Goal: Find specific page/section: Find specific page/section

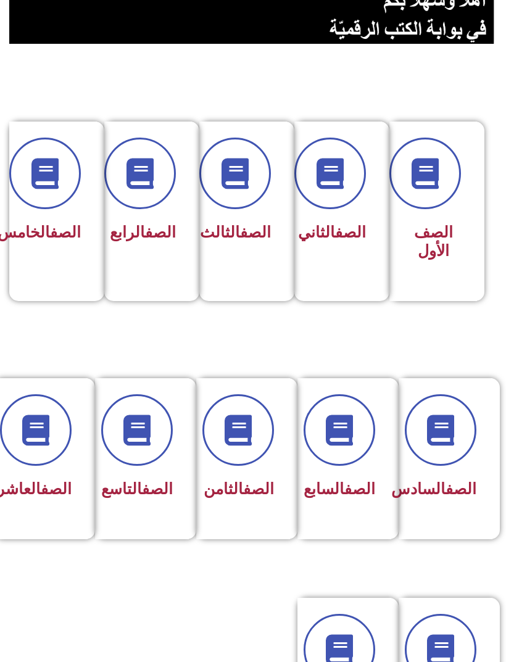
scroll to position [213, 0]
click at [45, 442] on icon at bounding box center [35, 430] width 31 height 31
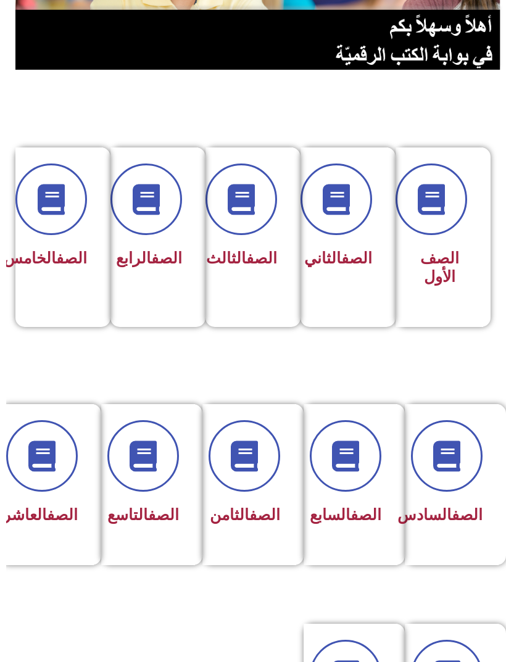
scroll to position [187, -6]
click at [47, 514] on link "الصف" at bounding box center [62, 515] width 31 height 18
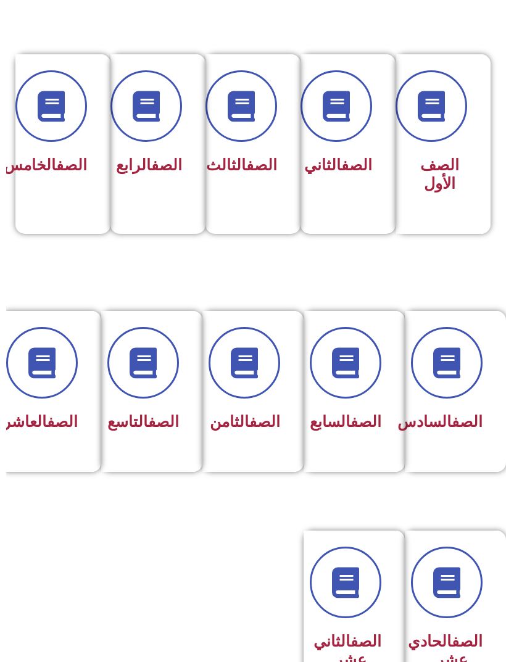
scroll to position [280, -6]
click at [59, 438] on div "الصف العاشر" at bounding box center [47, 423] width 62 height 30
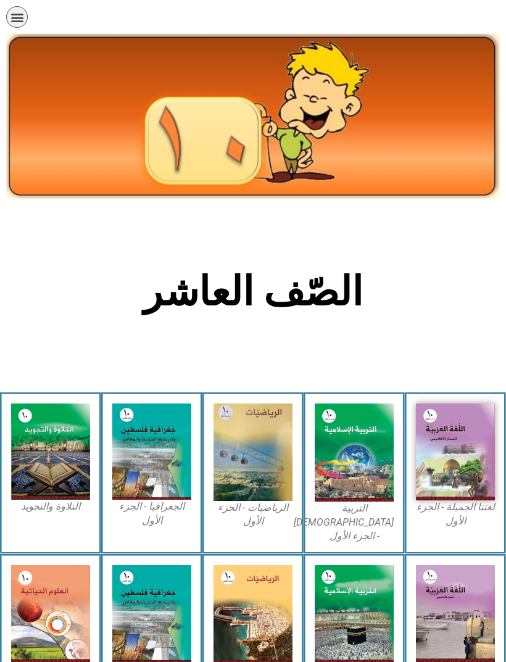
click at [451, 469] on img at bounding box center [455, 452] width 79 height 97
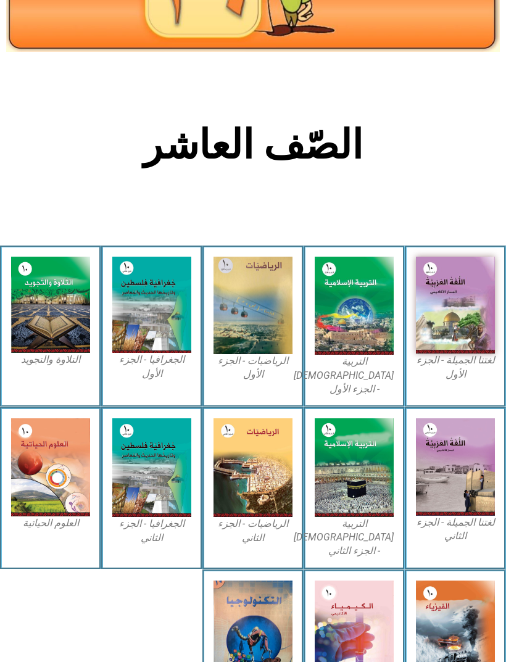
scroll to position [172, 0]
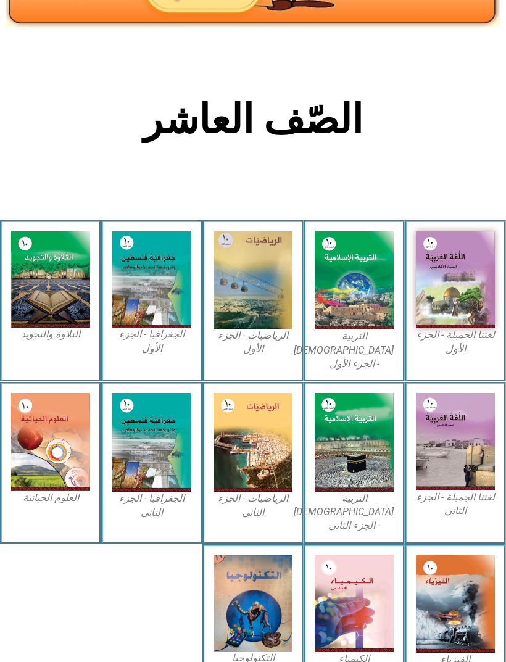
click at [440, 294] on img at bounding box center [455, 279] width 79 height 97
click at [442, 278] on img at bounding box center [455, 279] width 79 height 97
click at [451, 283] on img at bounding box center [455, 279] width 79 height 97
click at [446, 279] on img at bounding box center [455, 279] width 79 height 97
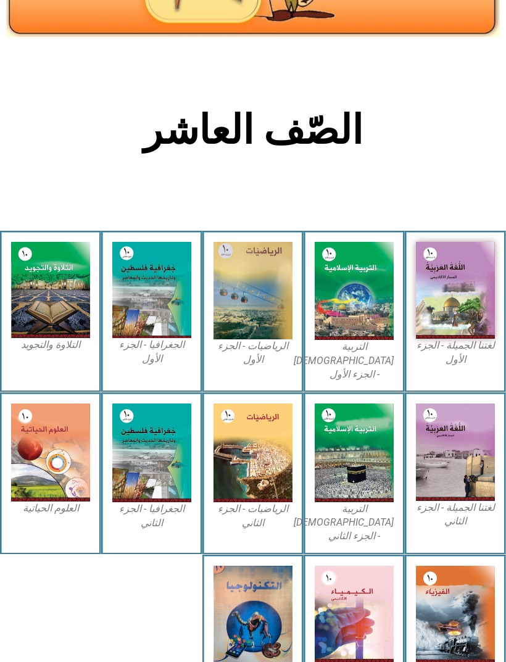
scroll to position [161, 0]
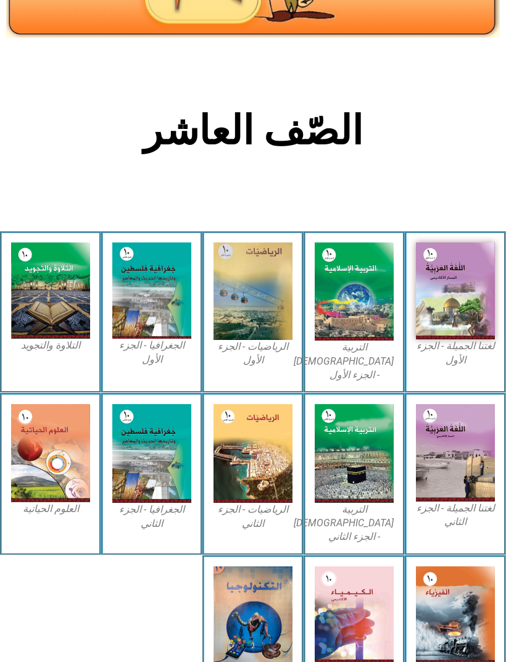
click at [349, 296] on img at bounding box center [354, 292] width 79 height 98
click at [430, 309] on img at bounding box center [455, 291] width 79 height 97
click at [435, 314] on img at bounding box center [455, 291] width 79 height 97
click at [435, 313] on img at bounding box center [455, 291] width 79 height 97
click at [436, 312] on img at bounding box center [455, 291] width 79 height 97
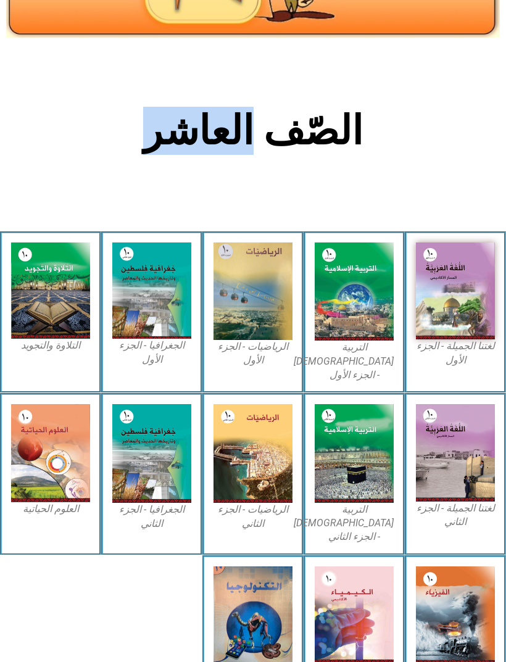
click at [456, 329] on img at bounding box center [455, 291] width 79 height 97
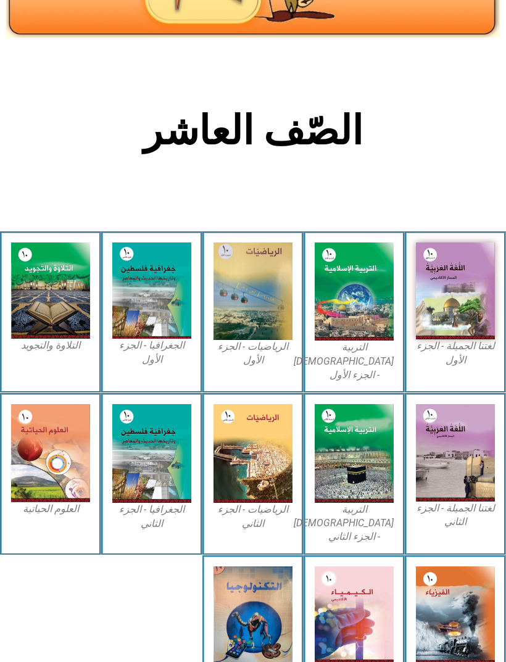
click at [461, 288] on img at bounding box center [455, 291] width 79 height 97
click at [449, 296] on img at bounding box center [455, 291] width 79 height 97
click at [453, 299] on img at bounding box center [455, 291] width 79 height 97
click at [462, 308] on img at bounding box center [455, 291] width 79 height 97
click at [461, 312] on img at bounding box center [455, 291] width 79 height 97
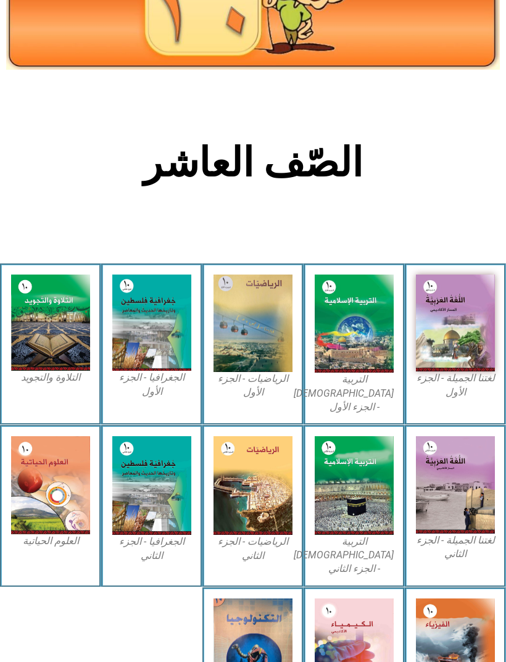
scroll to position [125, 0]
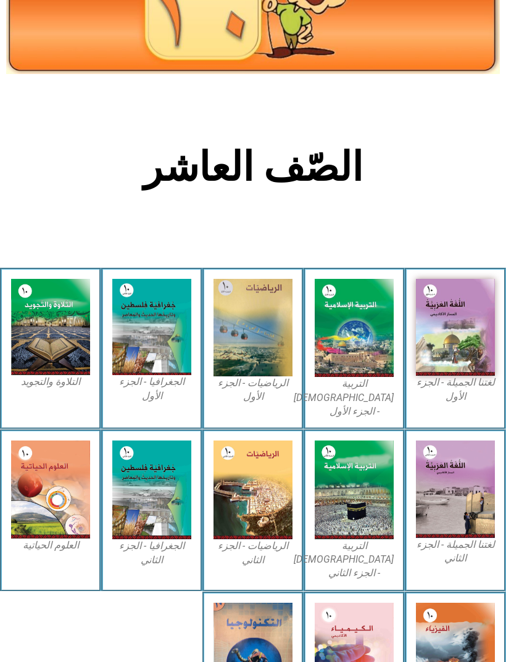
click at [355, 320] on img at bounding box center [354, 328] width 79 height 98
click at [361, 331] on img at bounding box center [354, 328] width 79 height 98
click at [369, 337] on img at bounding box center [354, 328] width 79 height 98
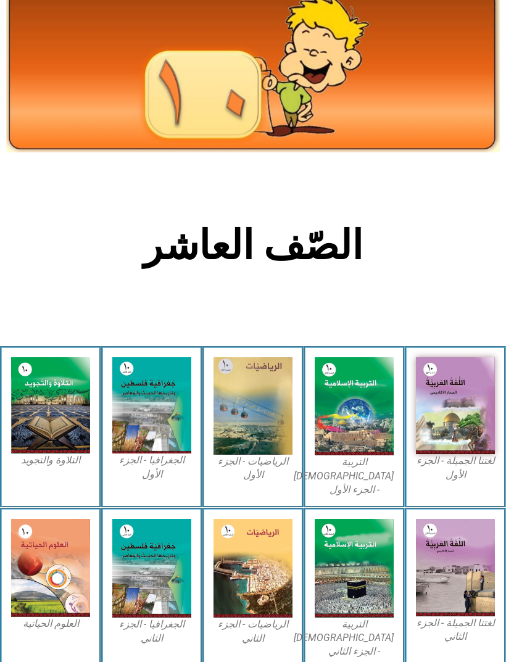
scroll to position [0, 0]
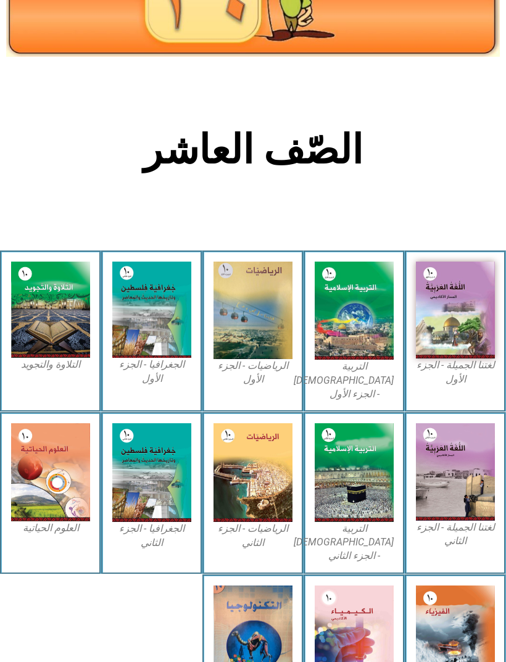
scroll to position [142, 0]
click at [467, 344] on img at bounding box center [455, 310] width 79 height 97
click at [467, 343] on img at bounding box center [455, 310] width 79 height 97
click at [468, 349] on img at bounding box center [455, 310] width 79 height 97
click at [349, 357] on img at bounding box center [354, 311] width 79 height 98
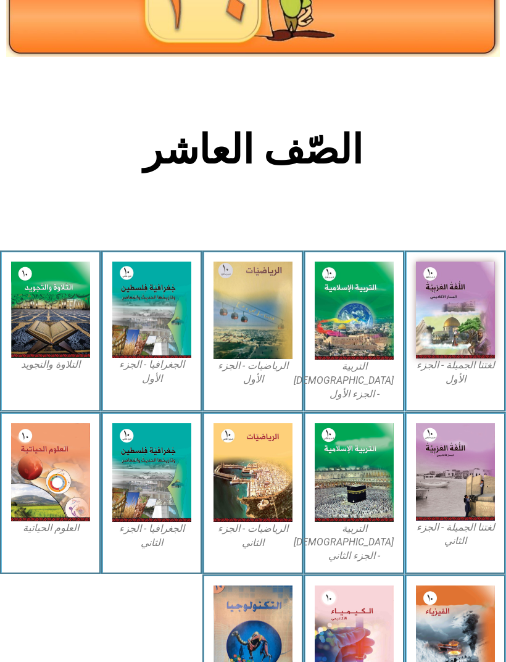
click at [364, 348] on img at bounding box center [354, 311] width 79 height 98
click at [371, 467] on img at bounding box center [354, 472] width 79 height 98
click at [369, 464] on img at bounding box center [354, 472] width 79 height 98
click at [467, 454] on img at bounding box center [455, 472] width 79 height 98
click at [464, 464] on img at bounding box center [455, 472] width 79 height 98
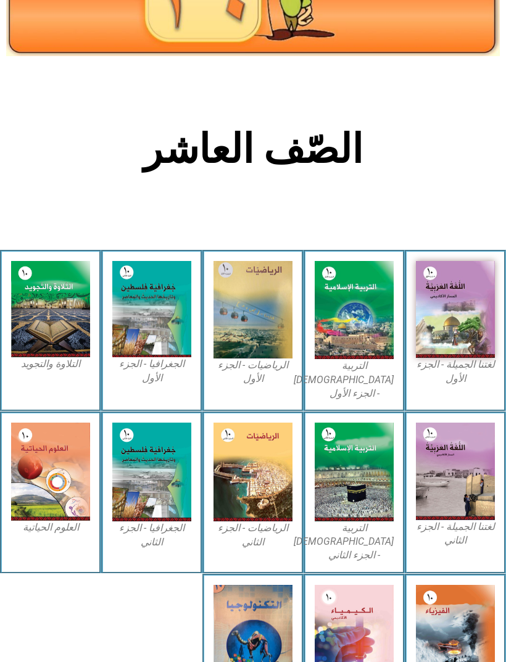
scroll to position [143, 0]
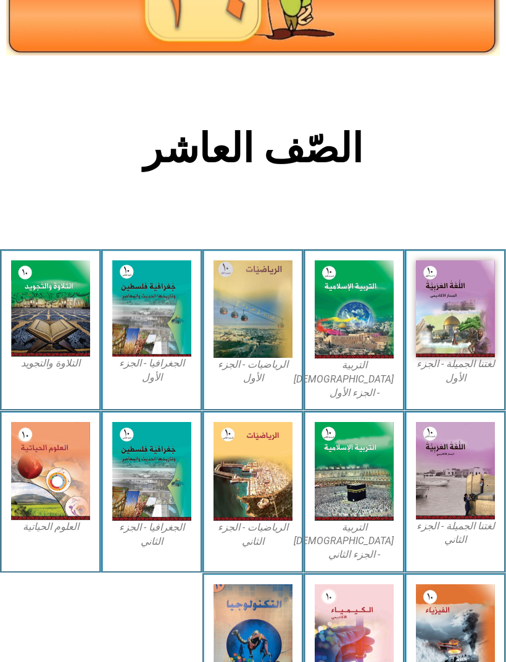
click at [246, 463] on img at bounding box center [253, 471] width 79 height 99
click at [172, 458] on img at bounding box center [151, 471] width 79 height 99
click at [206, 337] on div "الرياضيات - الجزء الأول​" at bounding box center [252, 330] width 101 height 162
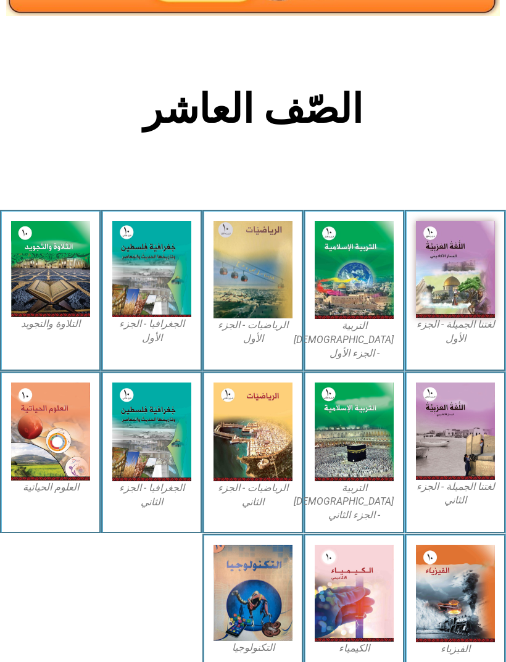
scroll to position [183, 0]
